Goal: Feedback & Contribution: Leave review/rating

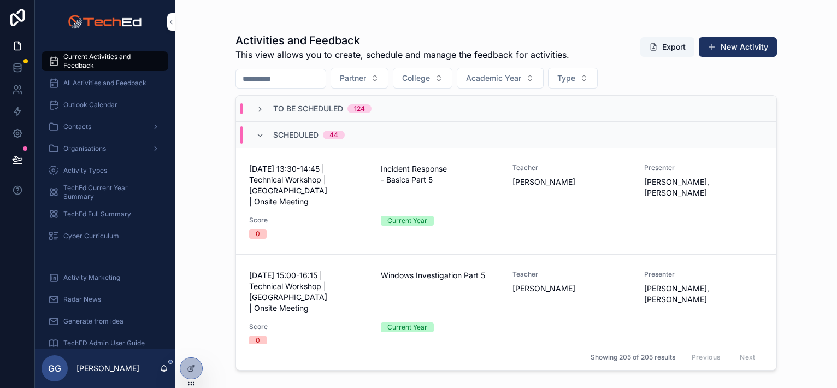
click at [264, 138] on div "Scheduled 44" at bounding box center [300, 134] width 89 height 17
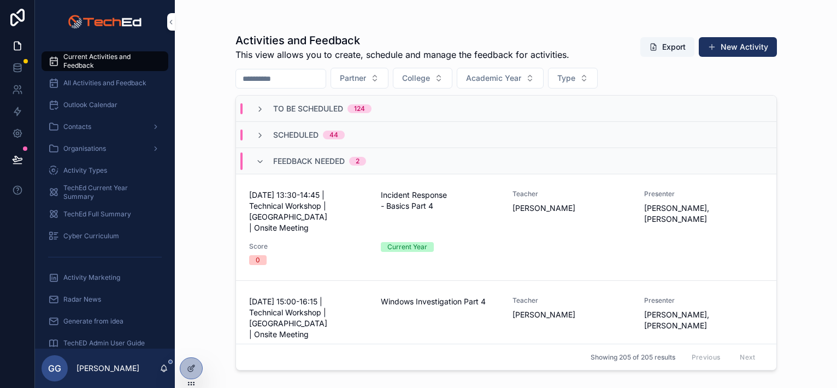
click at [313, 215] on span "07 October 2025 - 13:30-14:45 | Technical Workshop | Bridgend | Onsite Meeting" at bounding box center [308, 212] width 119 height 44
click at [319, 349] on div "Score 0" at bounding box center [308, 360] width 119 height 23
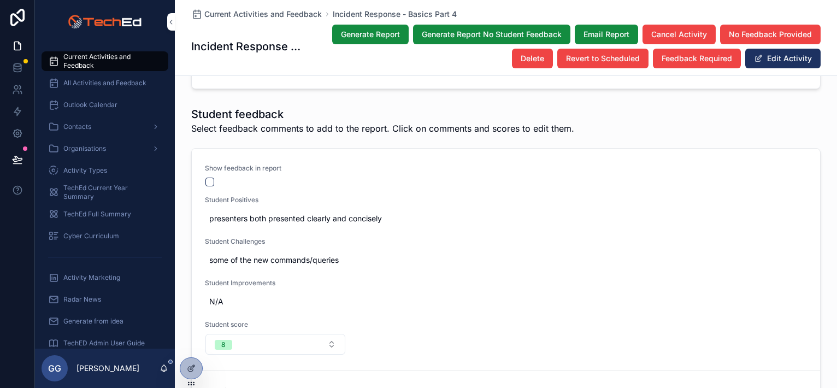
scroll to position [55, 0]
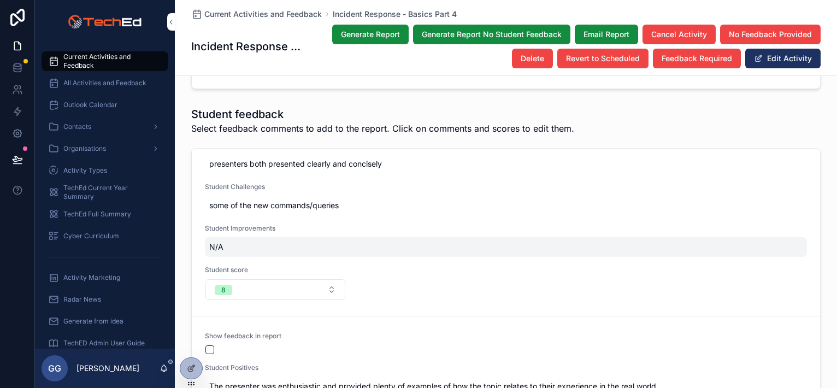
click at [219, 245] on span "N/A" at bounding box center [505, 246] width 593 height 11
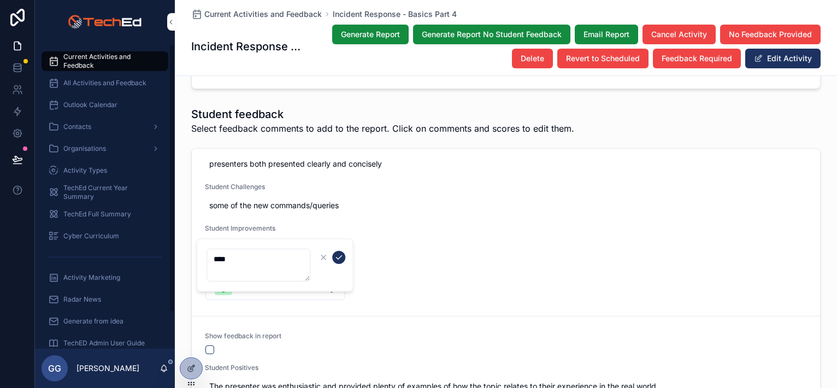
drag, startPoint x: 242, startPoint y: 263, endPoint x: 207, endPoint y: 259, distance: 35.2
click at [207, 259] on textarea "***" at bounding box center [259, 265] width 104 height 33
type textarea "**********"
click at [341, 256] on icon "scrollable content" at bounding box center [338, 257] width 9 height 9
click at [207, 345] on button "scrollable content" at bounding box center [209, 349] width 9 height 9
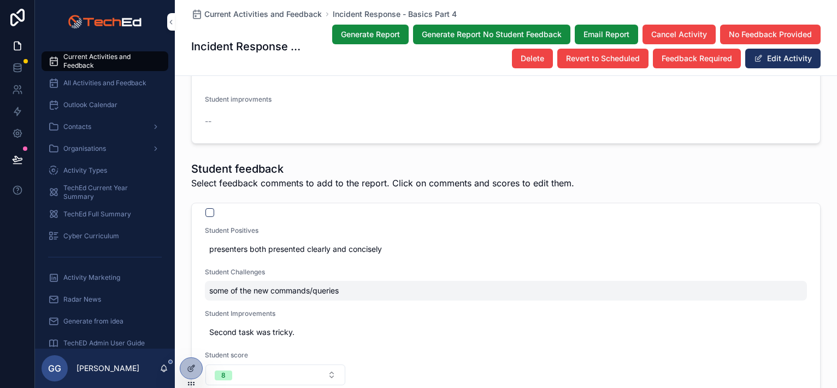
scroll to position [0, 0]
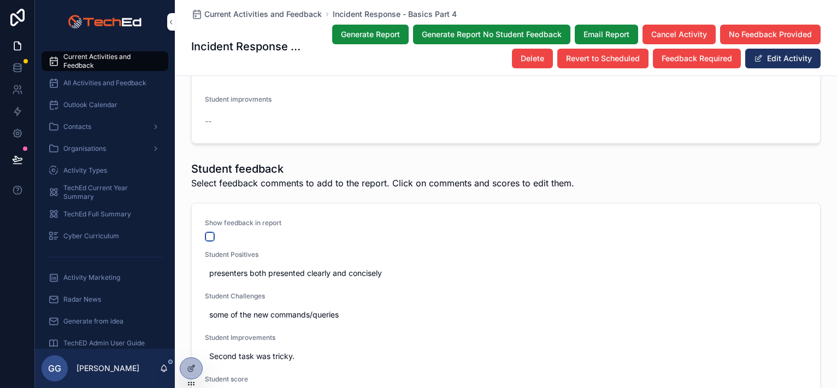
click at [205, 233] on button "scrollable content" at bounding box center [209, 236] width 9 height 9
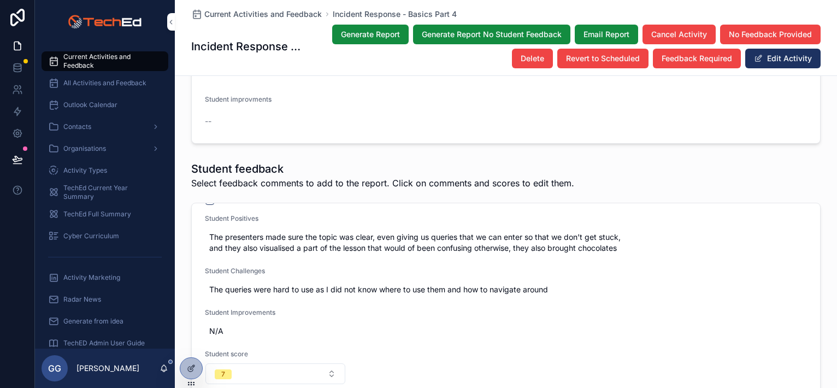
scroll to position [437, 0]
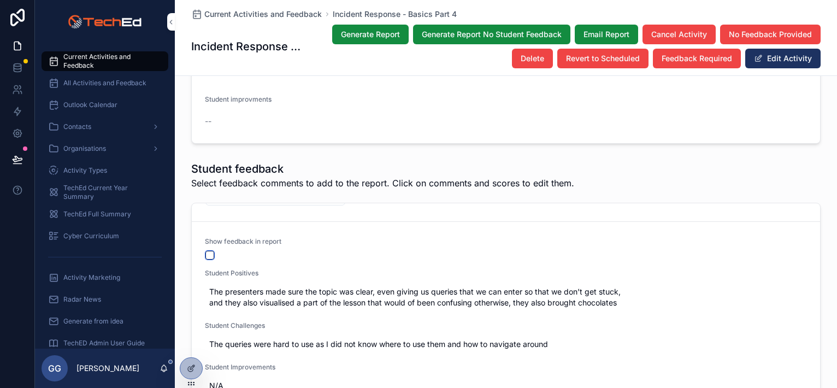
click at [205, 255] on button "scrollable content" at bounding box center [209, 255] width 9 height 9
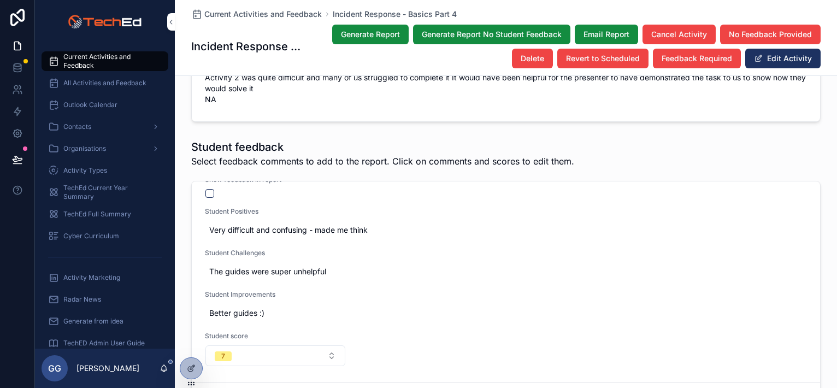
scroll to position [1711, 0]
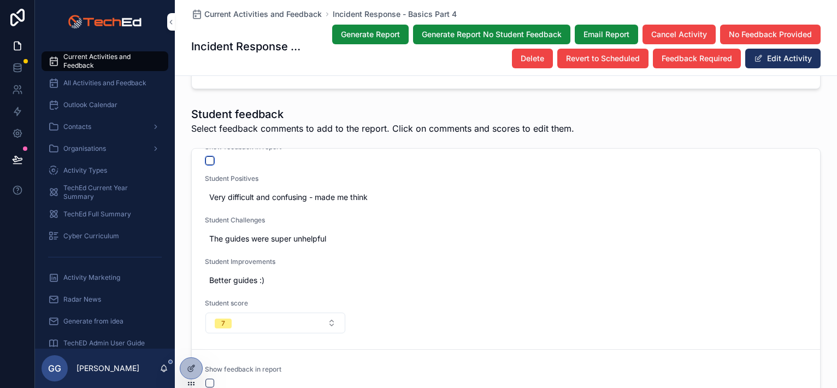
click at [205, 160] on button "scrollable content" at bounding box center [209, 160] width 9 height 9
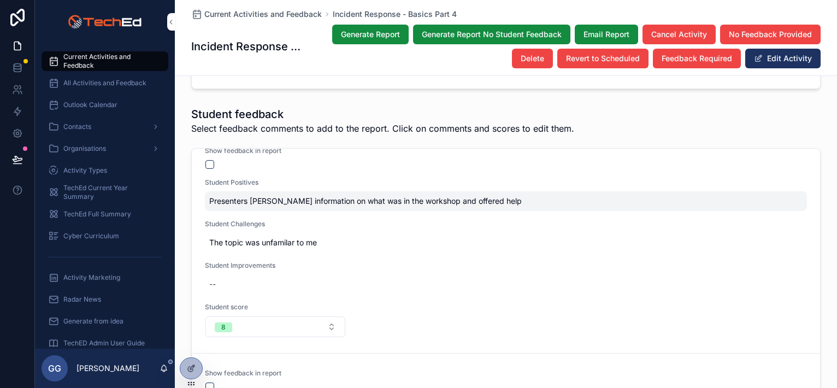
scroll to position [1733, 0]
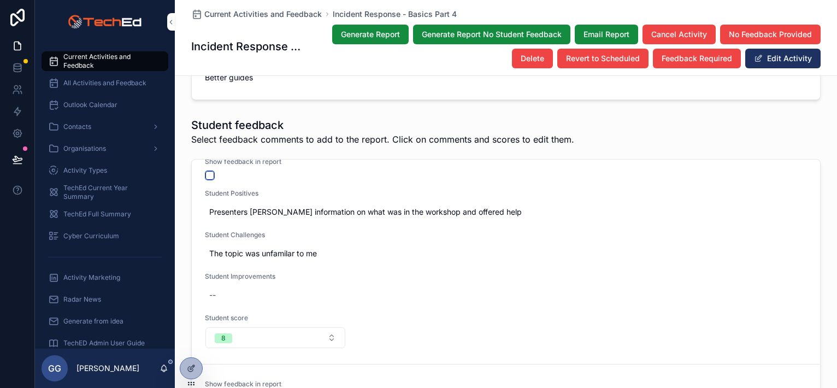
click at [205, 172] on button "scrollable content" at bounding box center [209, 175] width 9 height 9
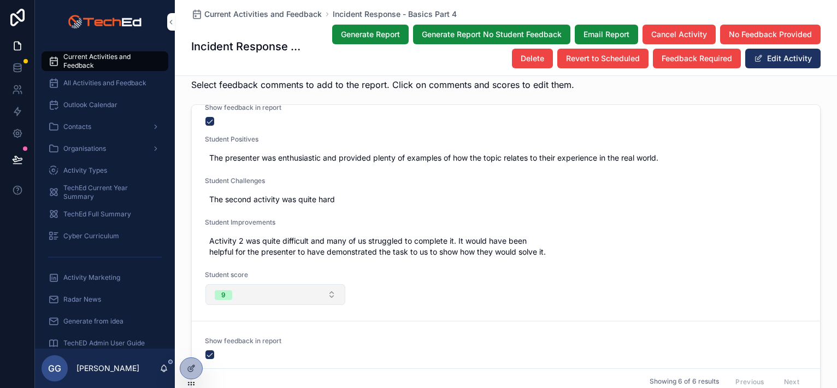
scroll to position [227, 0]
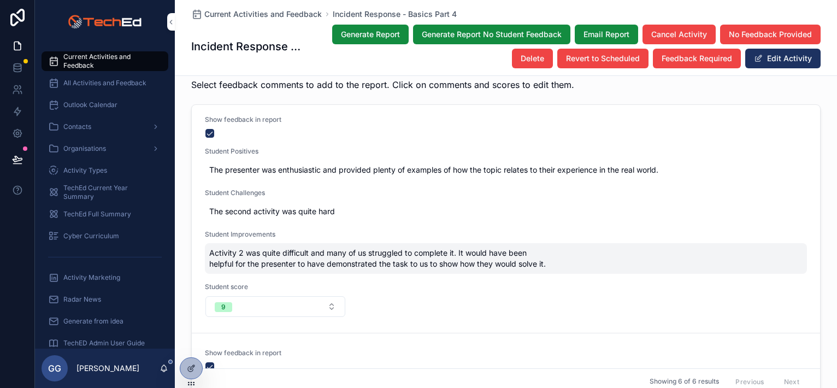
click at [269, 256] on span "Activity 2 was quite difficult and many of us struggled to complete it. It woul…" at bounding box center [505, 259] width 593 height 22
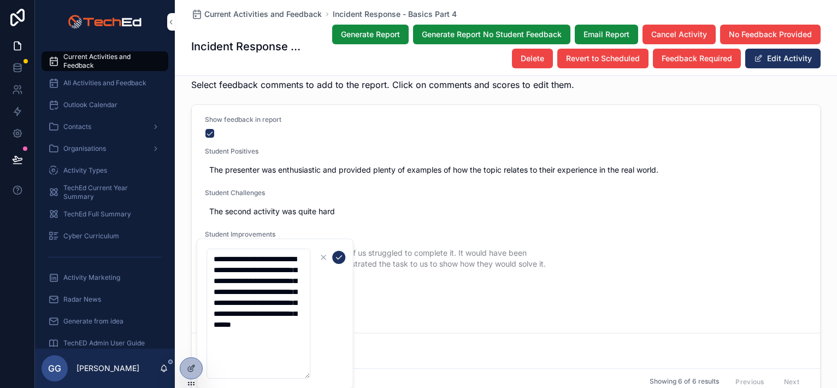
drag, startPoint x: 301, startPoint y: 338, endPoint x: 259, endPoint y: 269, distance: 80.9
click at [259, 269] on textarea "**********" at bounding box center [259, 314] width 104 height 130
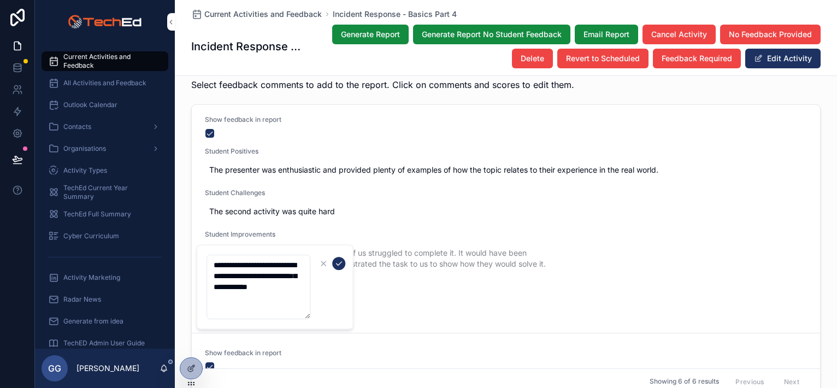
type textarea "**********"
click at [341, 265] on icon "scrollable content" at bounding box center [338, 263] width 9 height 9
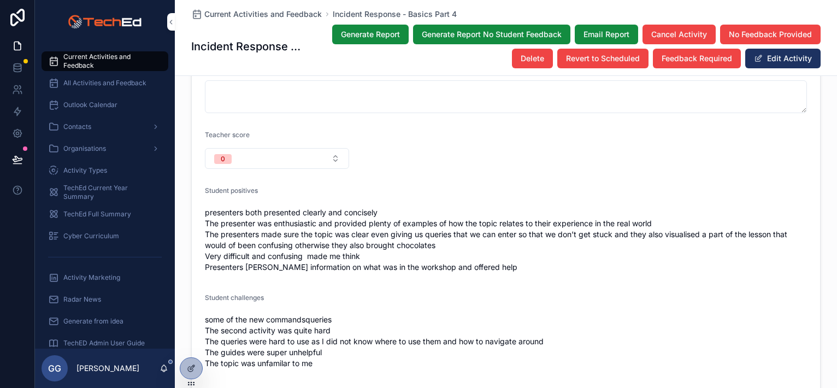
scroll to position [1372, 0]
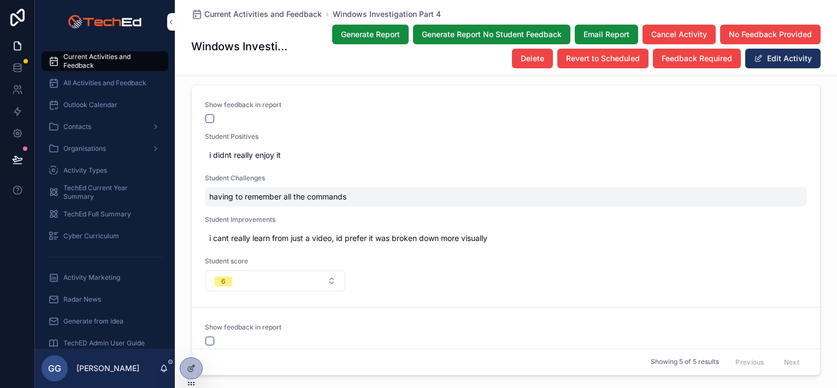
scroll to position [1766, 0]
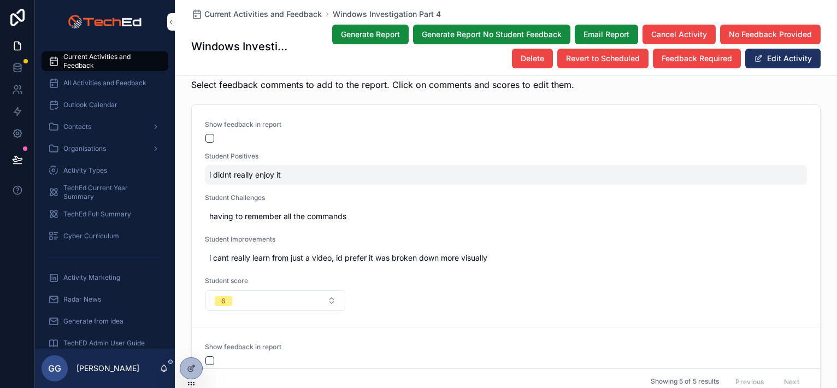
click at [258, 169] on span "i didnt really enjoy it" at bounding box center [505, 174] width 593 height 11
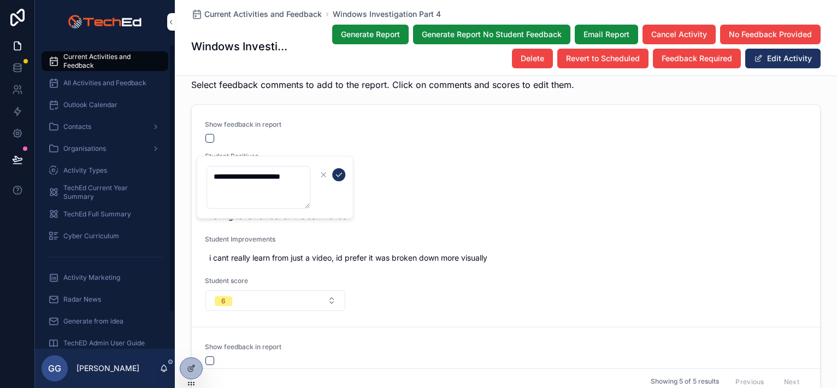
drag, startPoint x: 293, startPoint y: 175, endPoint x: 150, endPoint y: 175, distance: 143.2
click at [150, 175] on div "**********" at bounding box center [436, 194] width 802 height 388
type textarea "**********"
click at [339, 174] on icon "scrollable content" at bounding box center [338, 174] width 9 height 9
click at [205, 134] on button "scrollable content" at bounding box center [209, 138] width 9 height 9
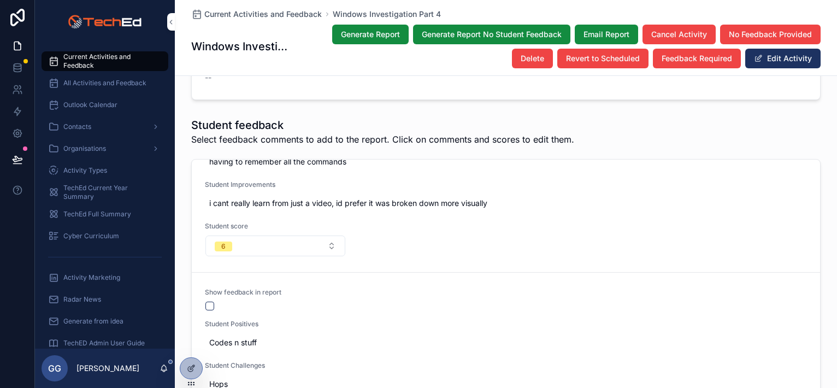
scroll to position [219, 0]
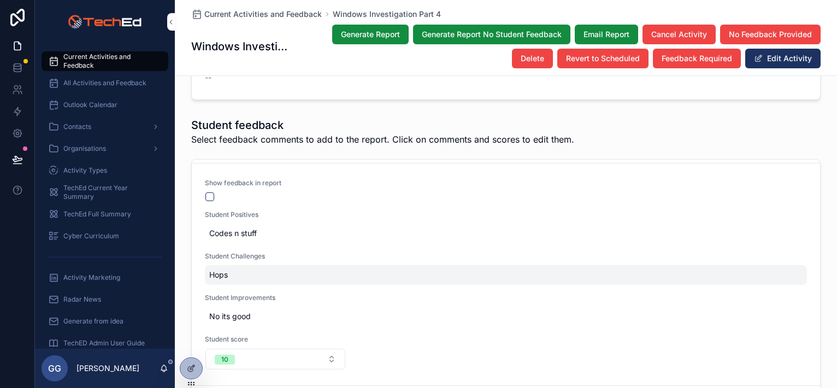
click at [223, 269] on span "Hops" at bounding box center [505, 274] width 593 height 11
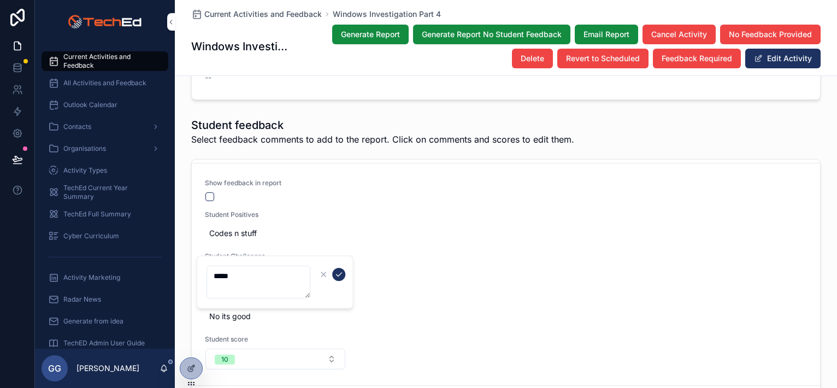
drag, startPoint x: 240, startPoint y: 275, endPoint x: 199, endPoint y: 273, distance: 41.1
click at [199, 273] on div "****" at bounding box center [274, 282] width 157 height 54
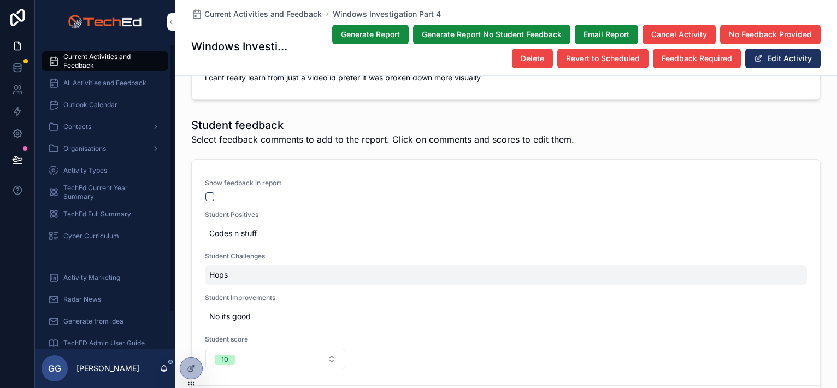
click at [205, 265] on div "Hops" at bounding box center [506, 275] width 602 height 20
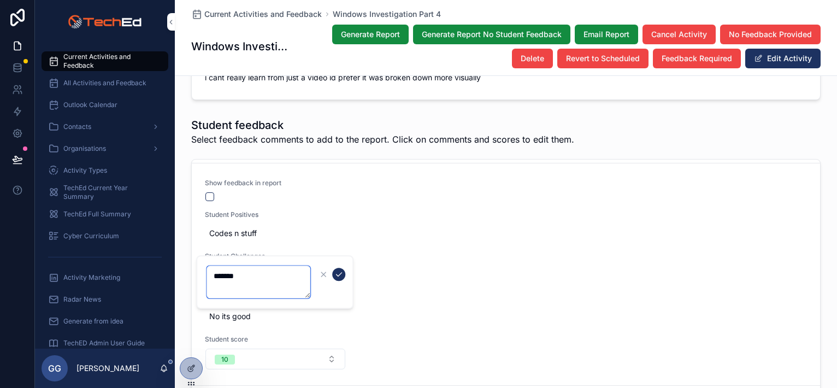
drag, startPoint x: 272, startPoint y: 273, endPoint x: 210, endPoint y: 282, distance: 63.0
click at [210, 282] on textarea "******" at bounding box center [259, 282] width 104 height 33
type textarea "**********"
click at [341, 276] on icon "scrollable content" at bounding box center [338, 274] width 9 height 9
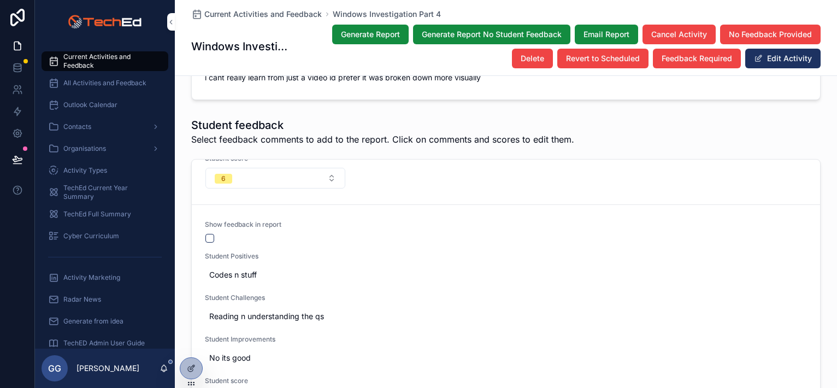
scroll to position [164, 0]
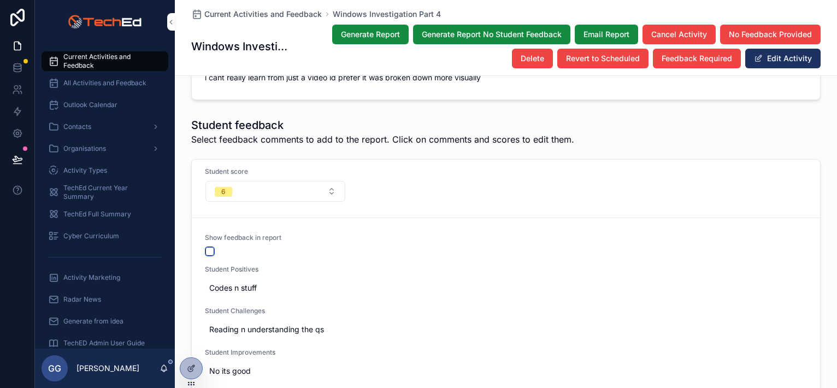
click at [205, 247] on button "scrollable content" at bounding box center [209, 251] width 9 height 9
click at [320, 184] on button "6" at bounding box center [275, 191] width 140 height 21
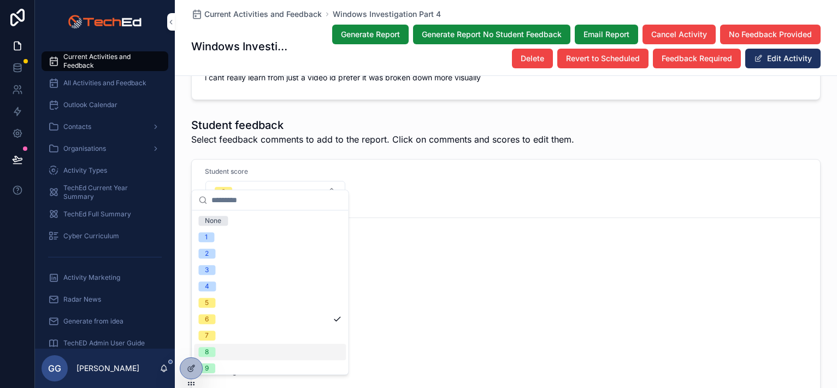
click at [224, 357] on div "8" at bounding box center [270, 352] width 152 height 16
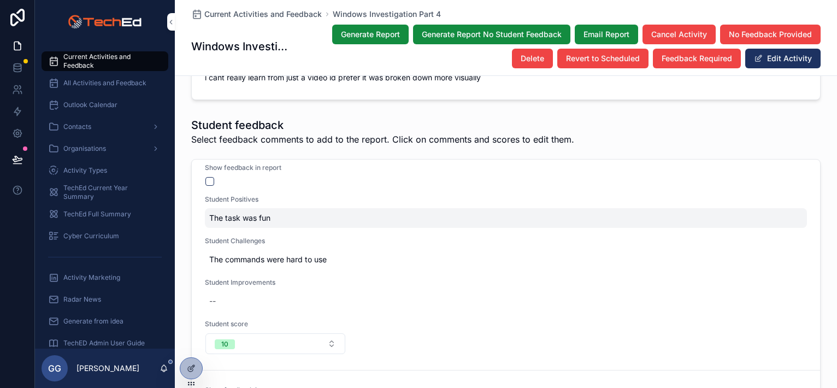
scroll to position [437, 0]
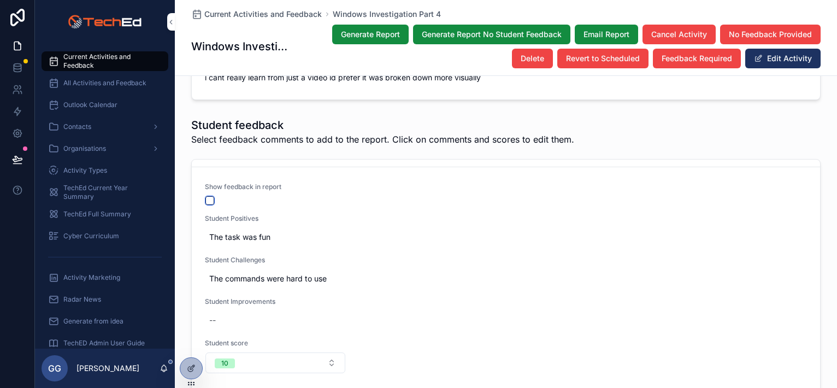
click at [205, 196] on button "scrollable content" at bounding box center [209, 200] width 9 height 9
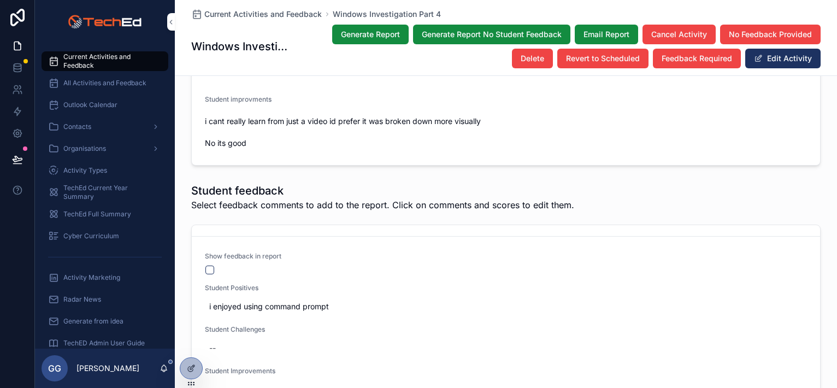
scroll to position [1733, 0]
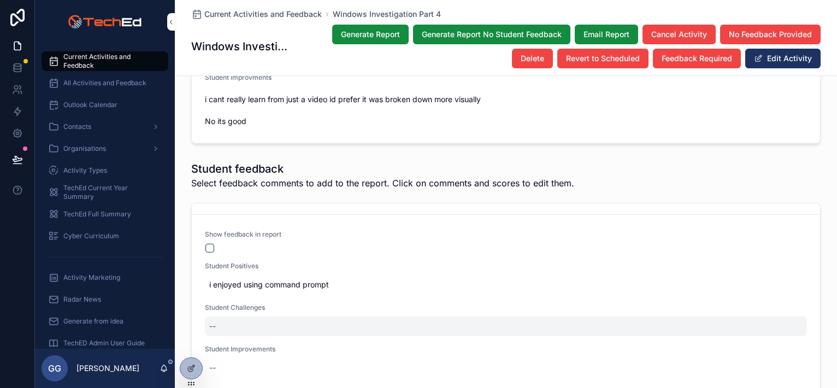
click at [220, 316] on div "--" at bounding box center [506, 326] width 602 height 20
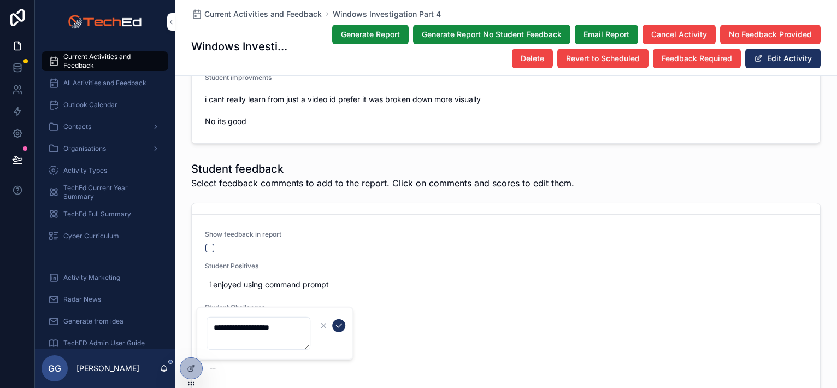
type textarea "**********"
click at [343, 326] on button "scrollable content" at bounding box center [338, 325] width 13 height 13
drag, startPoint x: 219, startPoint y: 241, endPoint x: 209, endPoint y: 235, distance: 10.8
click at [209, 244] on button "scrollable content" at bounding box center [209, 248] width 9 height 9
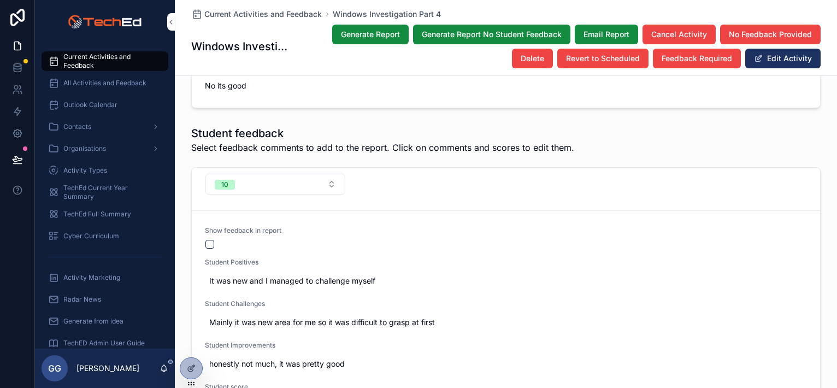
scroll to position [1788, 0]
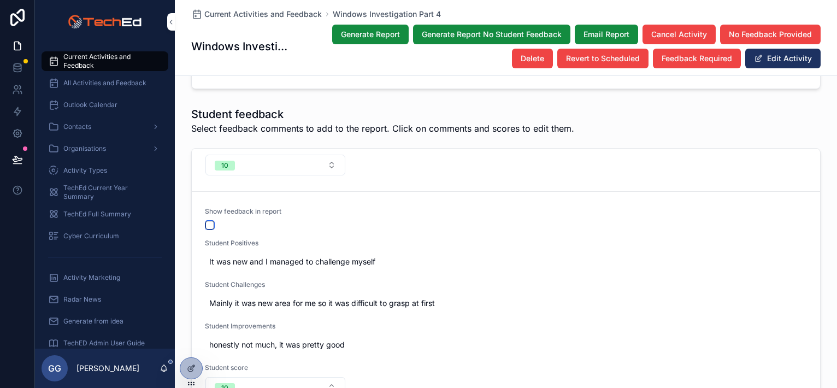
click at [205, 221] on button "scrollable content" at bounding box center [209, 225] width 9 height 9
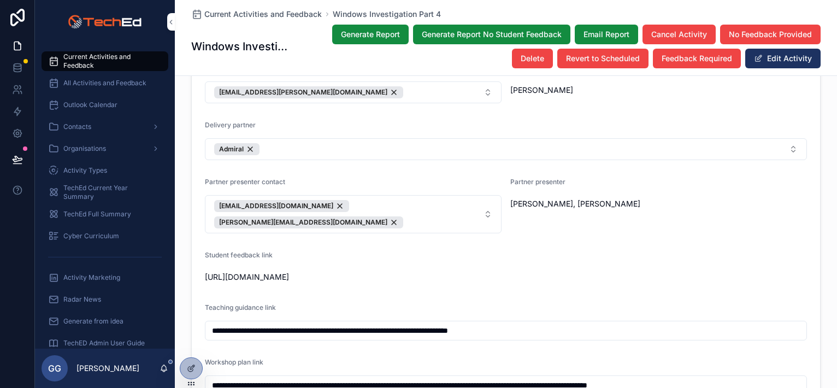
scroll to position [765, 0]
